Goal: Task Accomplishment & Management: Use online tool/utility

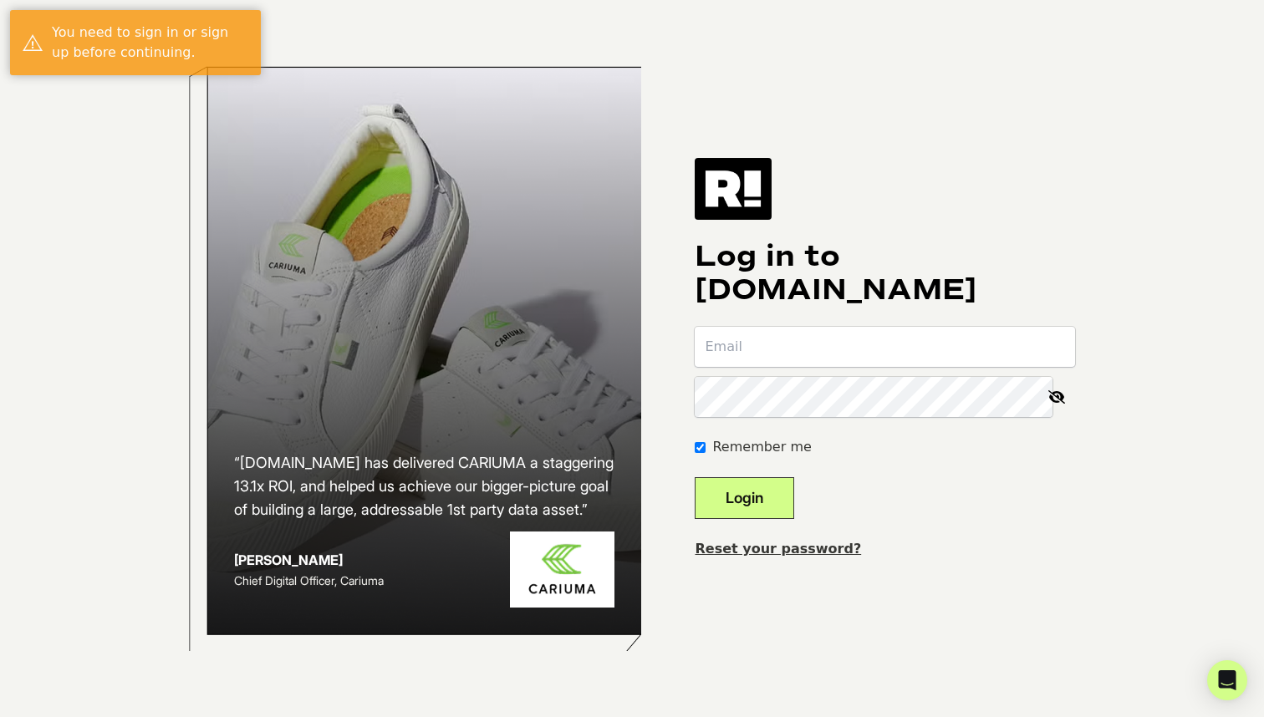
type input "aaron@ascendautomation.ai"
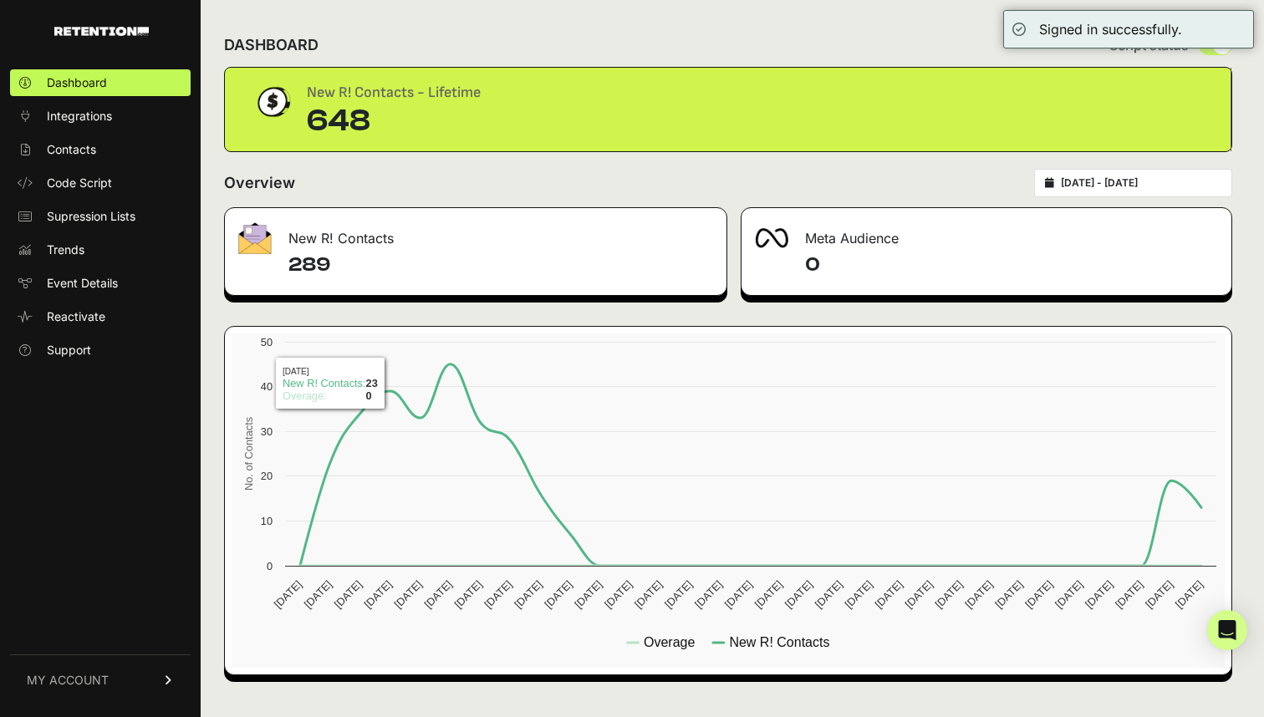
click at [89, 130] on ul "Dashboard Integrations Contacts Code Script Supression Lists Trends Event Detai…" at bounding box center [100, 216] width 181 height 294
click at [93, 119] on span "Integrations" at bounding box center [79, 116] width 65 height 17
